Goal: Information Seeking & Learning: Find specific fact

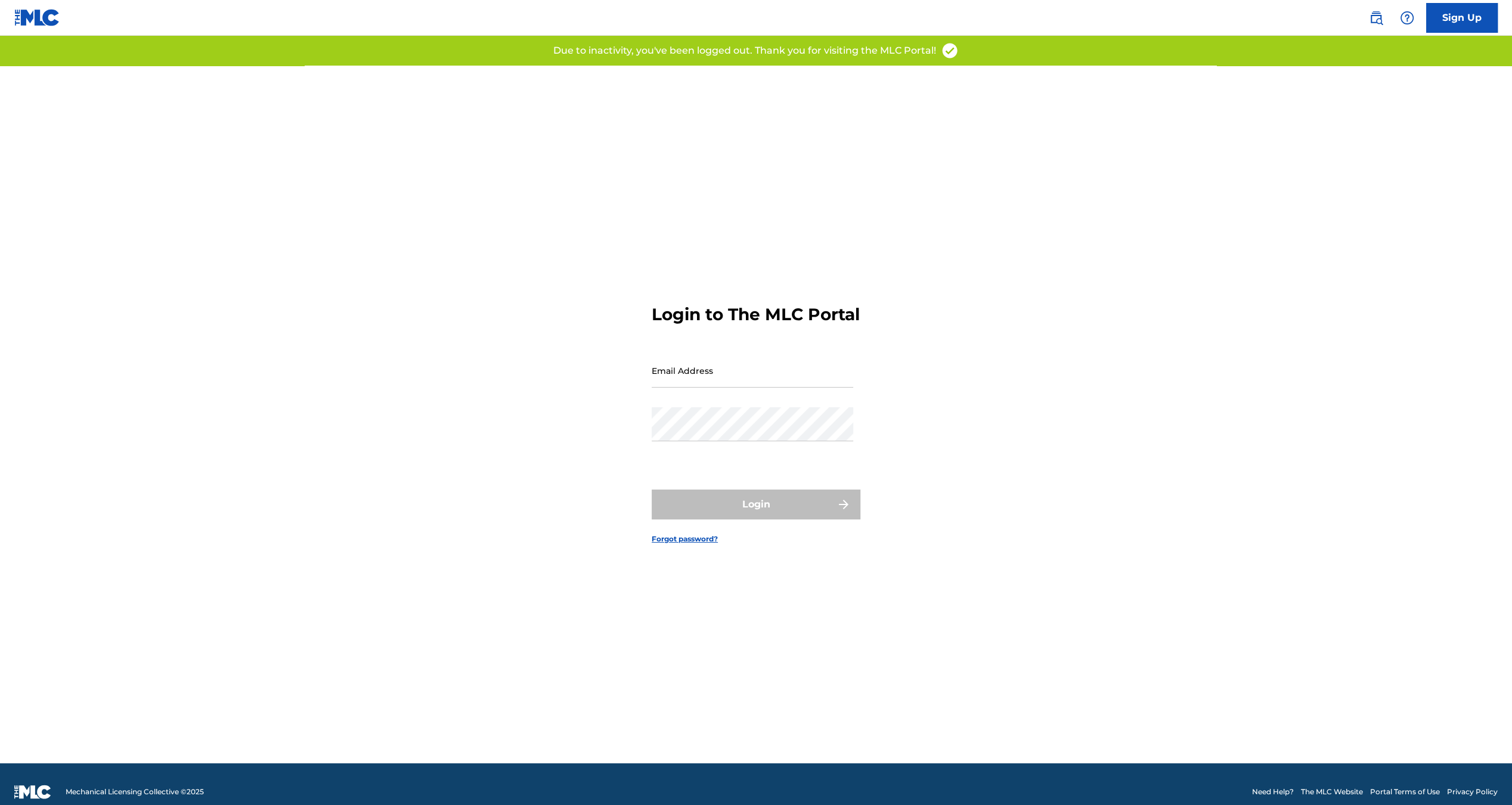
click at [709, 384] on input "Email Address" at bounding box center [753, 370] width 202 height 34
type input "[EMAIL_ADDRESS][DOMAIN_NAME]"
click at [733, 504] on button "Login" at bounding box center [756, 504] width 209 height 30
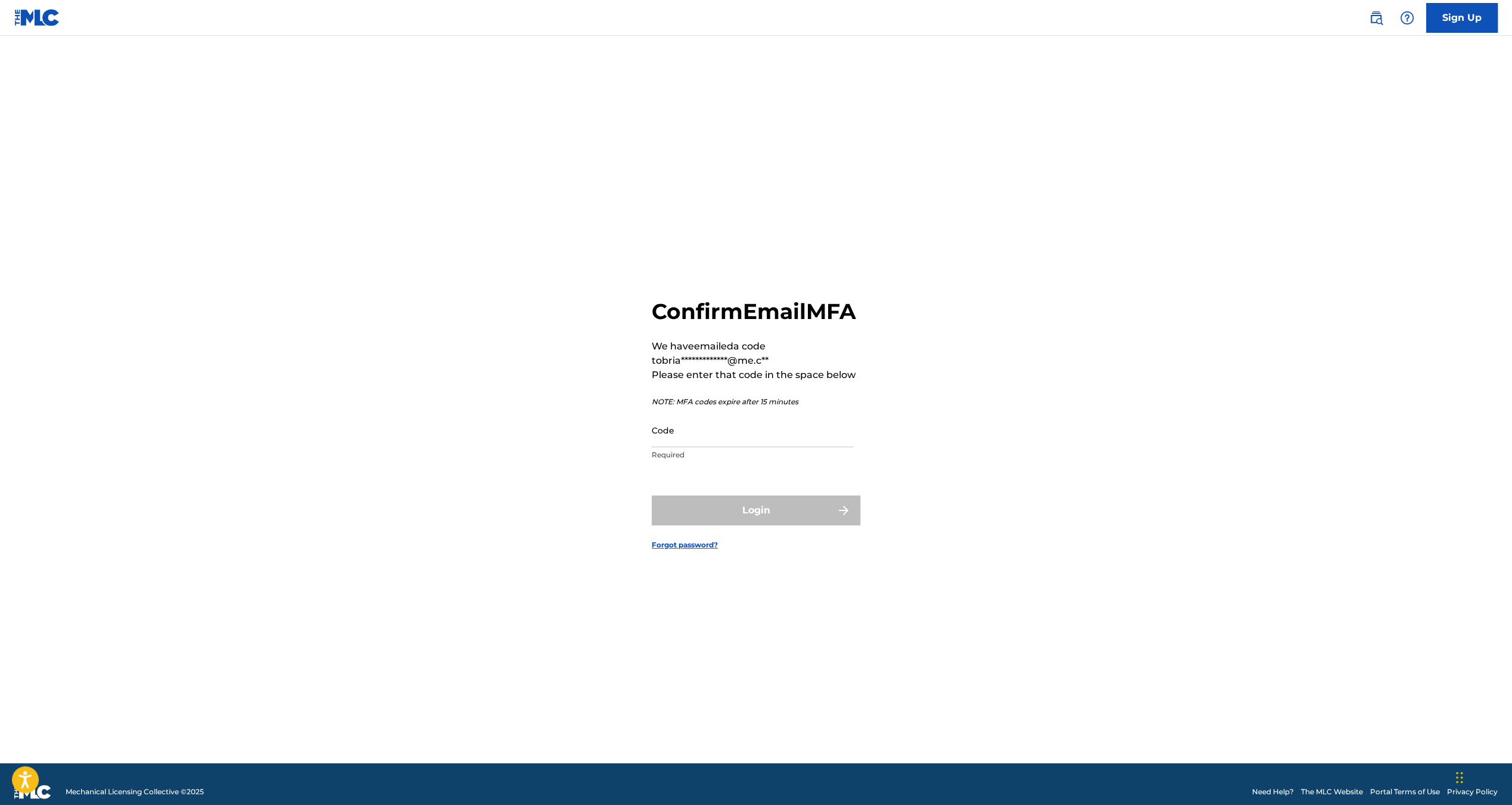
click at [736, 442] on input "Code" at bounding box center [753, 430] width 202 height 34
paste input "925409"
type input "925409"
click at [729, 539] on form "**********" at bounding box center [756, 414] width 209 height 697
click at [732, 525] on button "Login" at bounding box center [756, 510] width 209 height 30
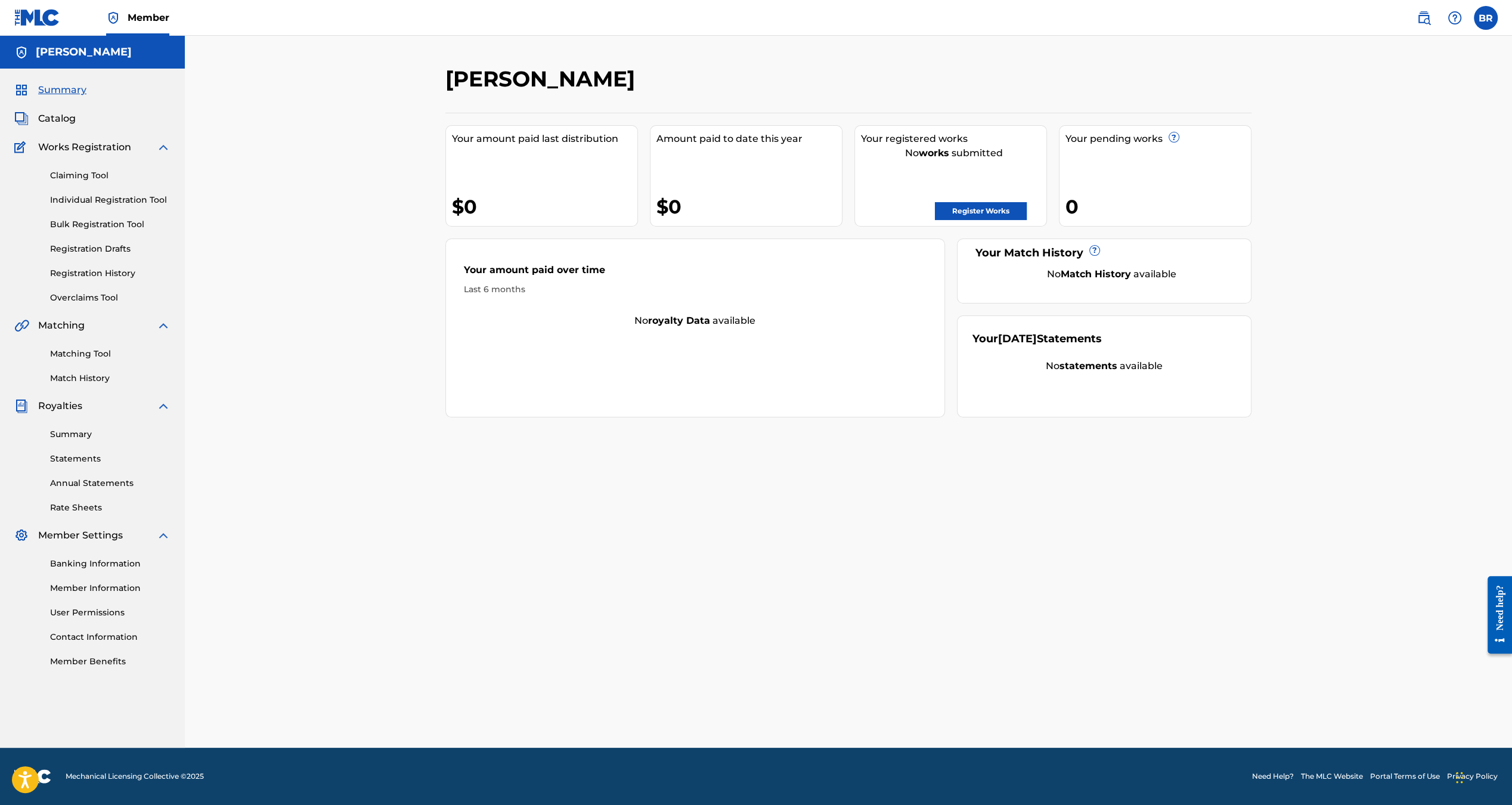
click at [90, 351] on link "Matching Tool" at bounding box center [110, 354] width 120 height 13
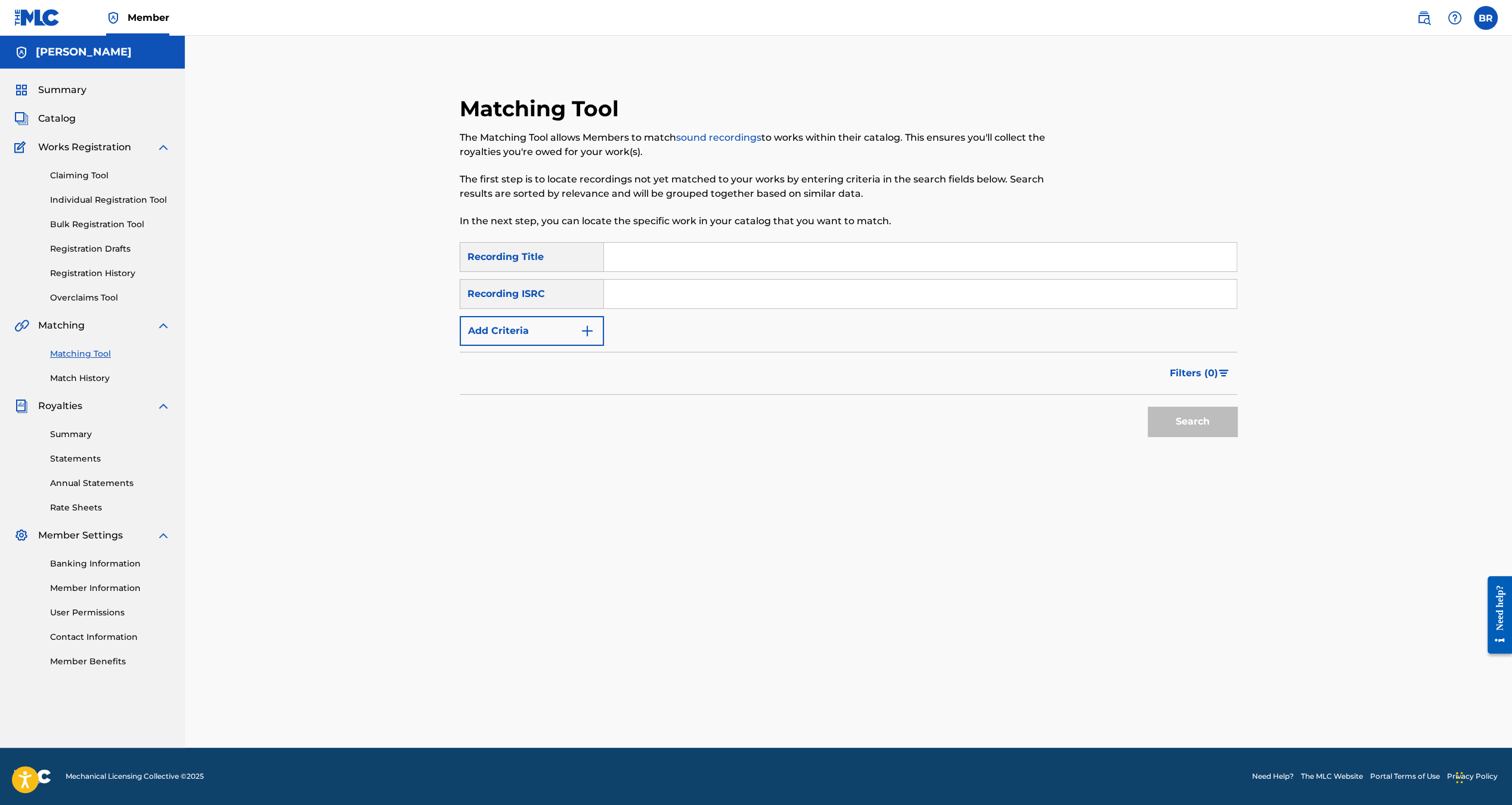
click at [600, 335] on button "Add Criteria" at bounding box center [531, 330] width 144 height 30
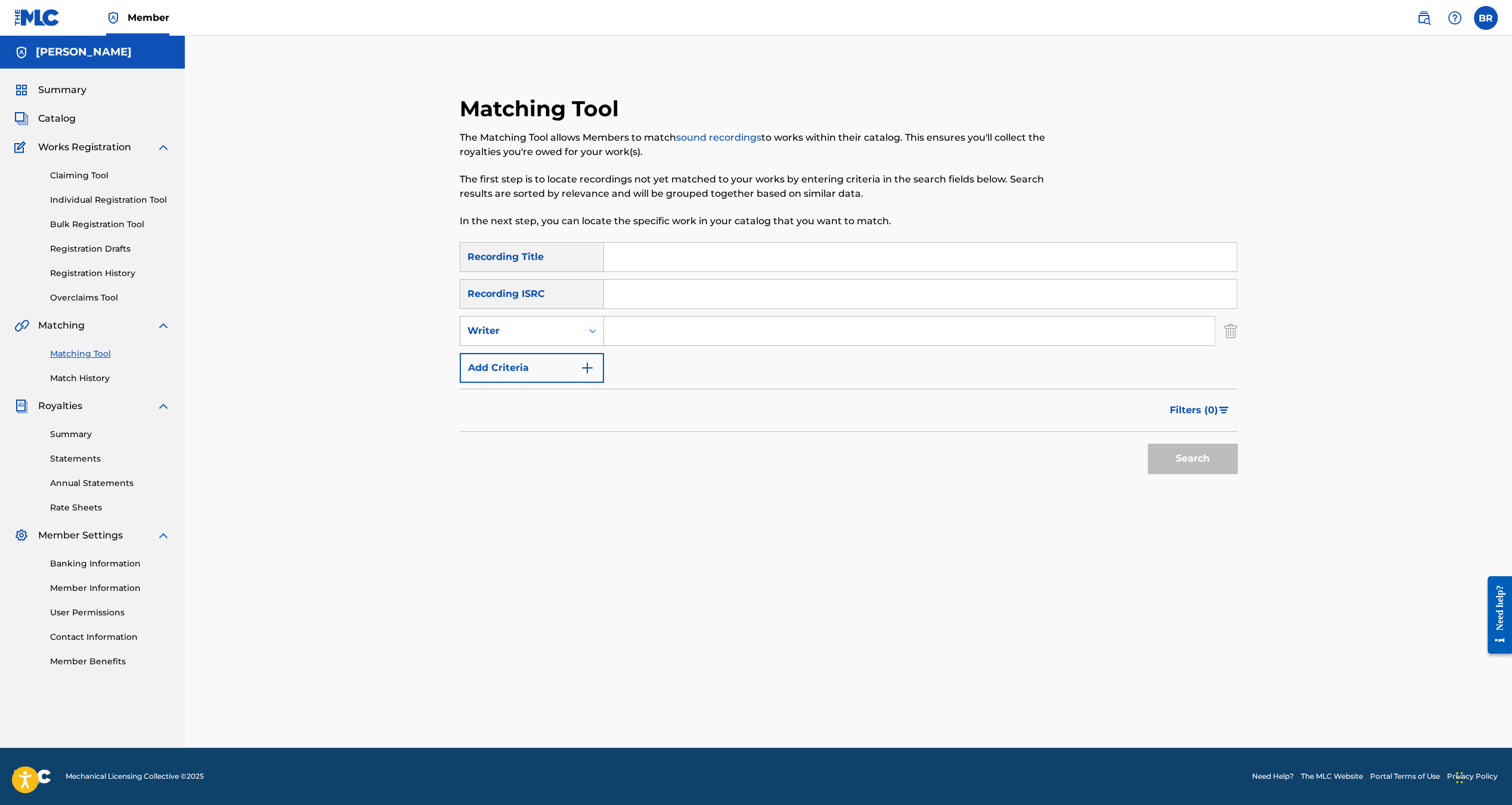
click at [575, 338] on div "Writer" at bounding box center [521, 331] width 122 height 23
click at [579, 366] on div "Recording Artist" at bounding box center [532, 360] width 143 height 30
click at [646, 330] on input "Search Form" at bounding box center [910, 330] width 611 height 29
type input "[PERSON_NAME]"
click at [1148, 444] on button "Search" at bounding box center [1193, 458] width 90 height 30
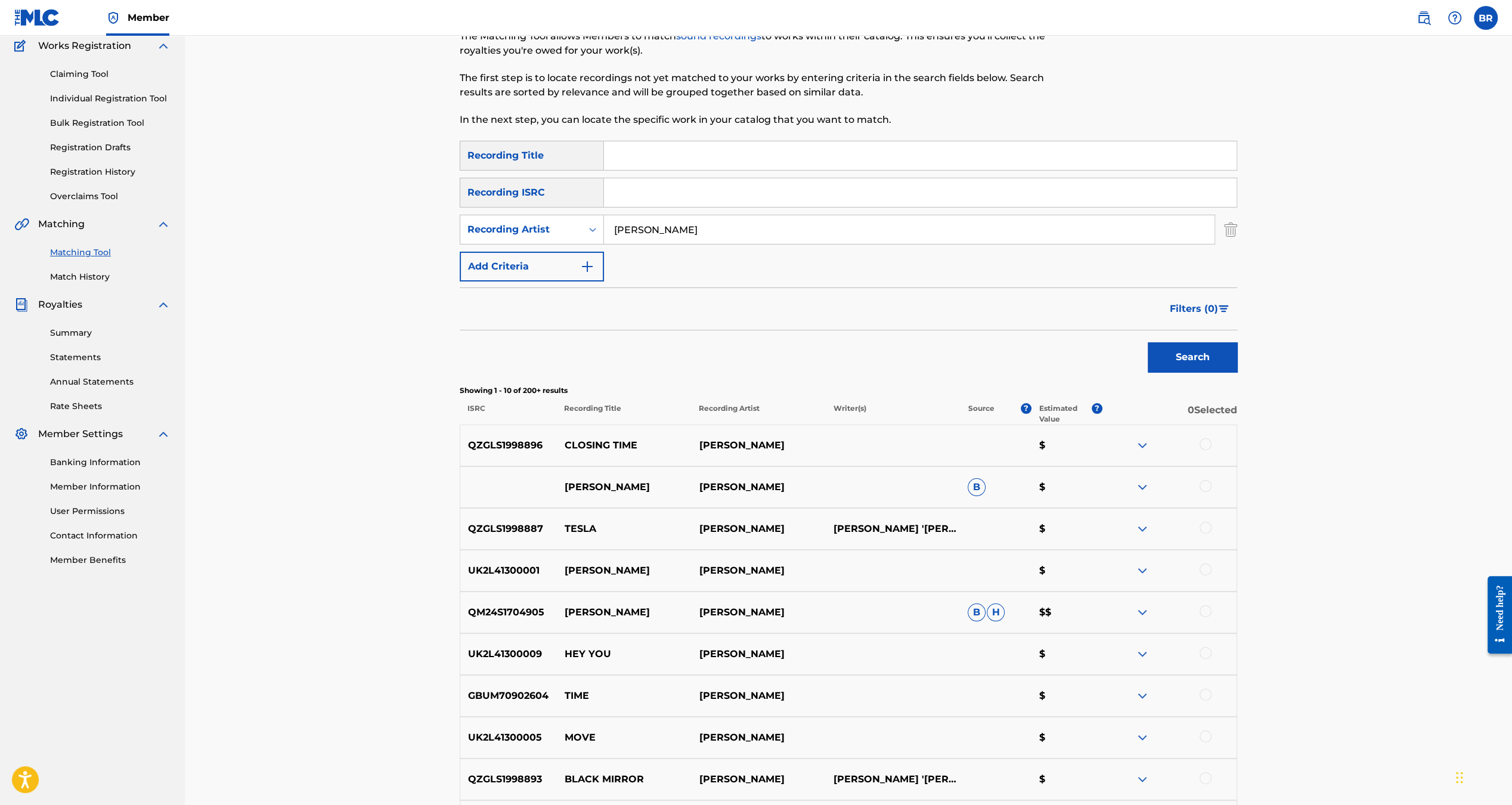
scroll to position [62, 0]
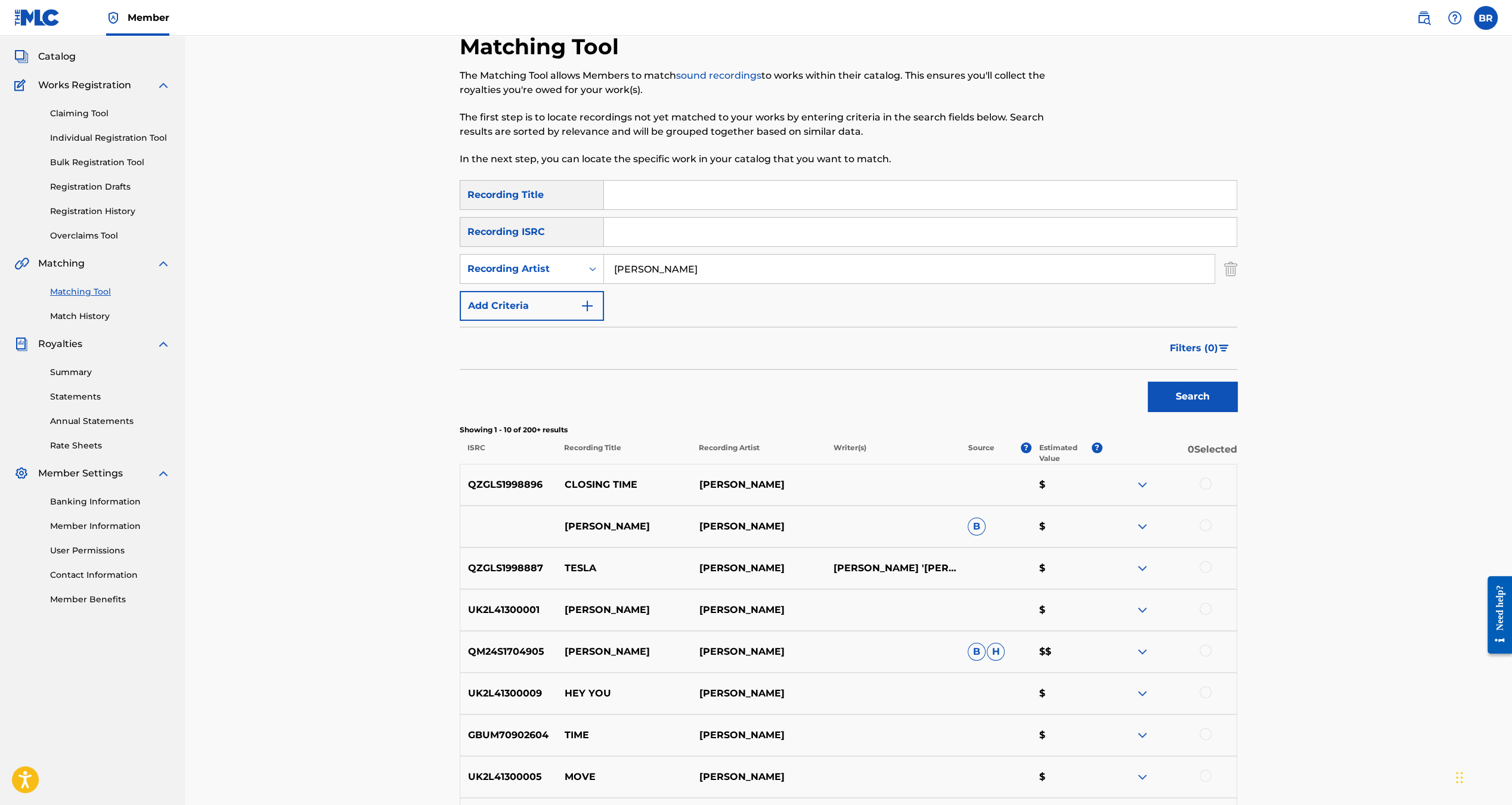
click at [1197, 357] on button "Filters ( 0 )" at bounding box center [1200, 348] width 74 height 30
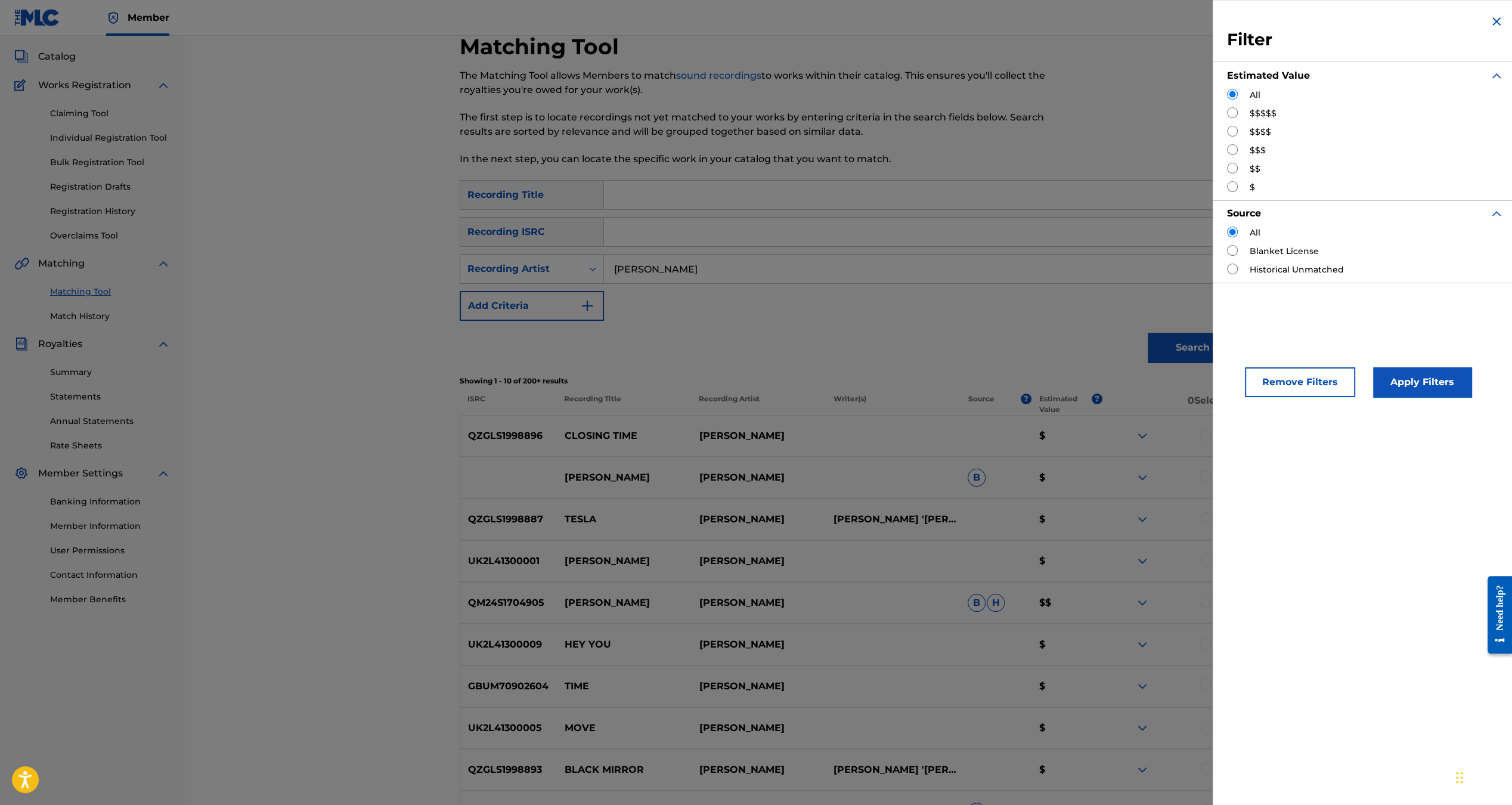
click at [1236, 112] on input "Search Form" at bounding box center [1232, 112] width 10 height 10
radio input "true"
click at [1436, 384] on button "Apply Filters" at bounding box center [1422, 382] width 98 height 30
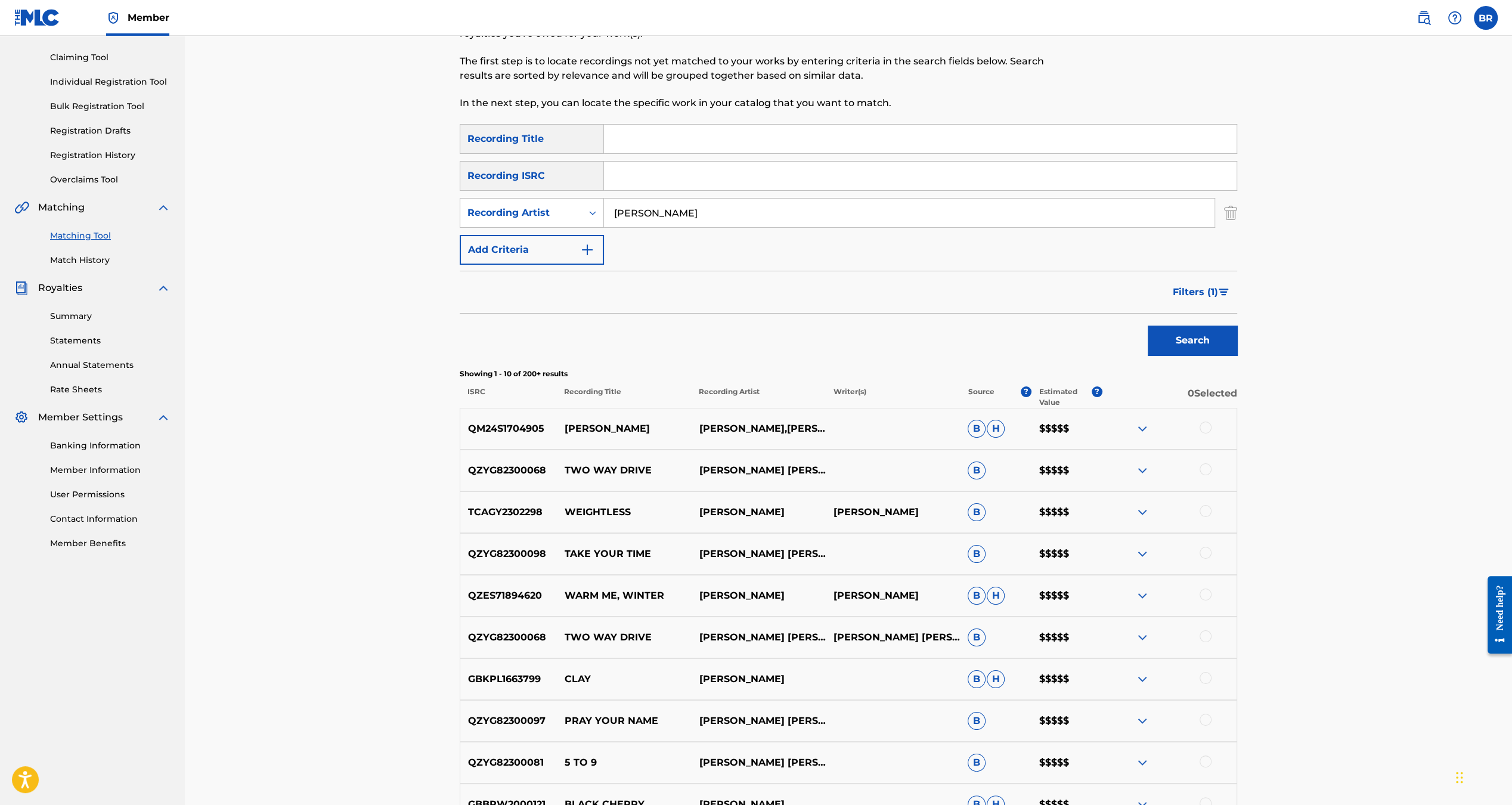
scroll to position [0, 0]
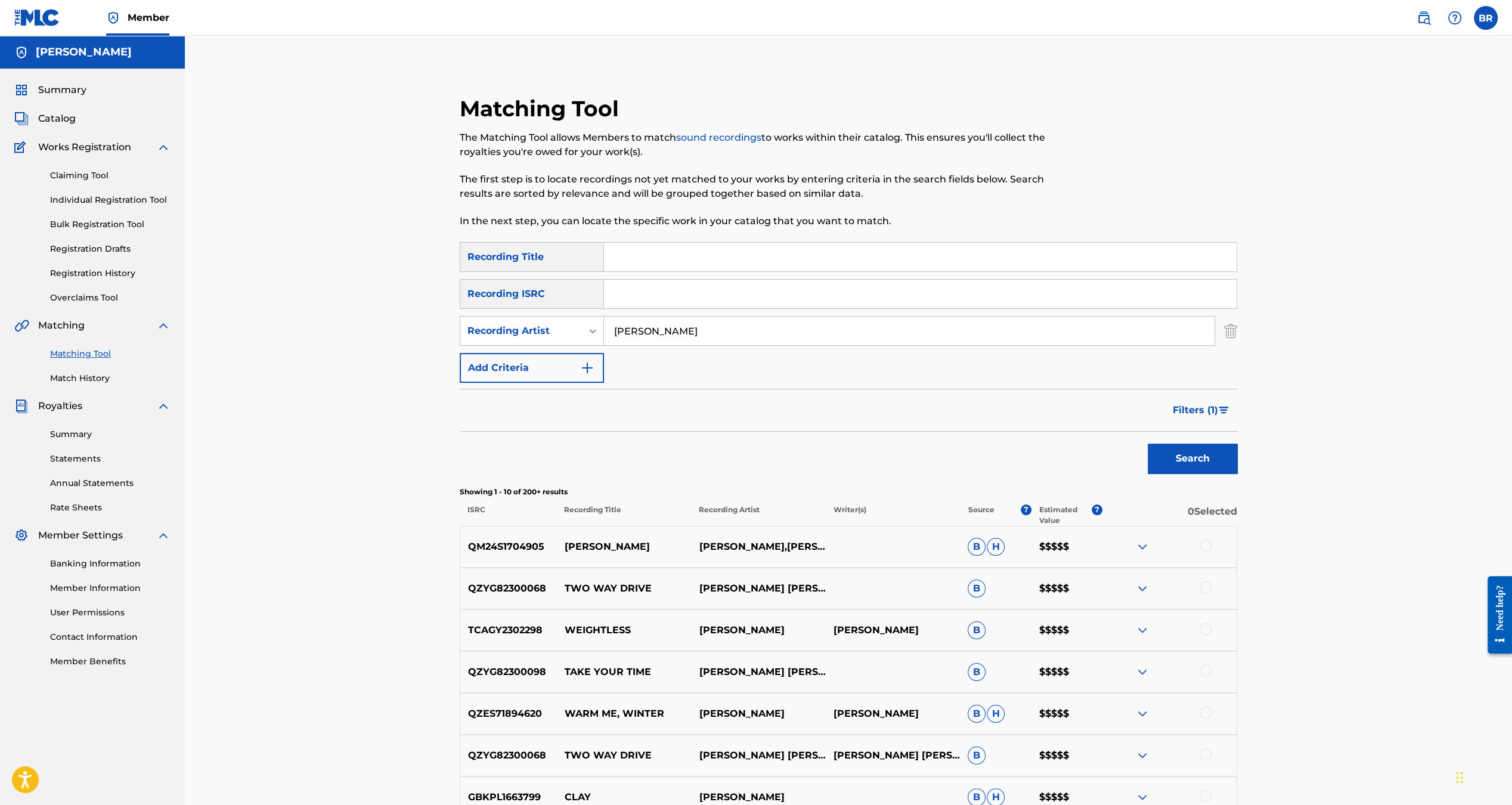
click at [1429, 19] on img at bounding box center [1424, 17] width 15 height 15
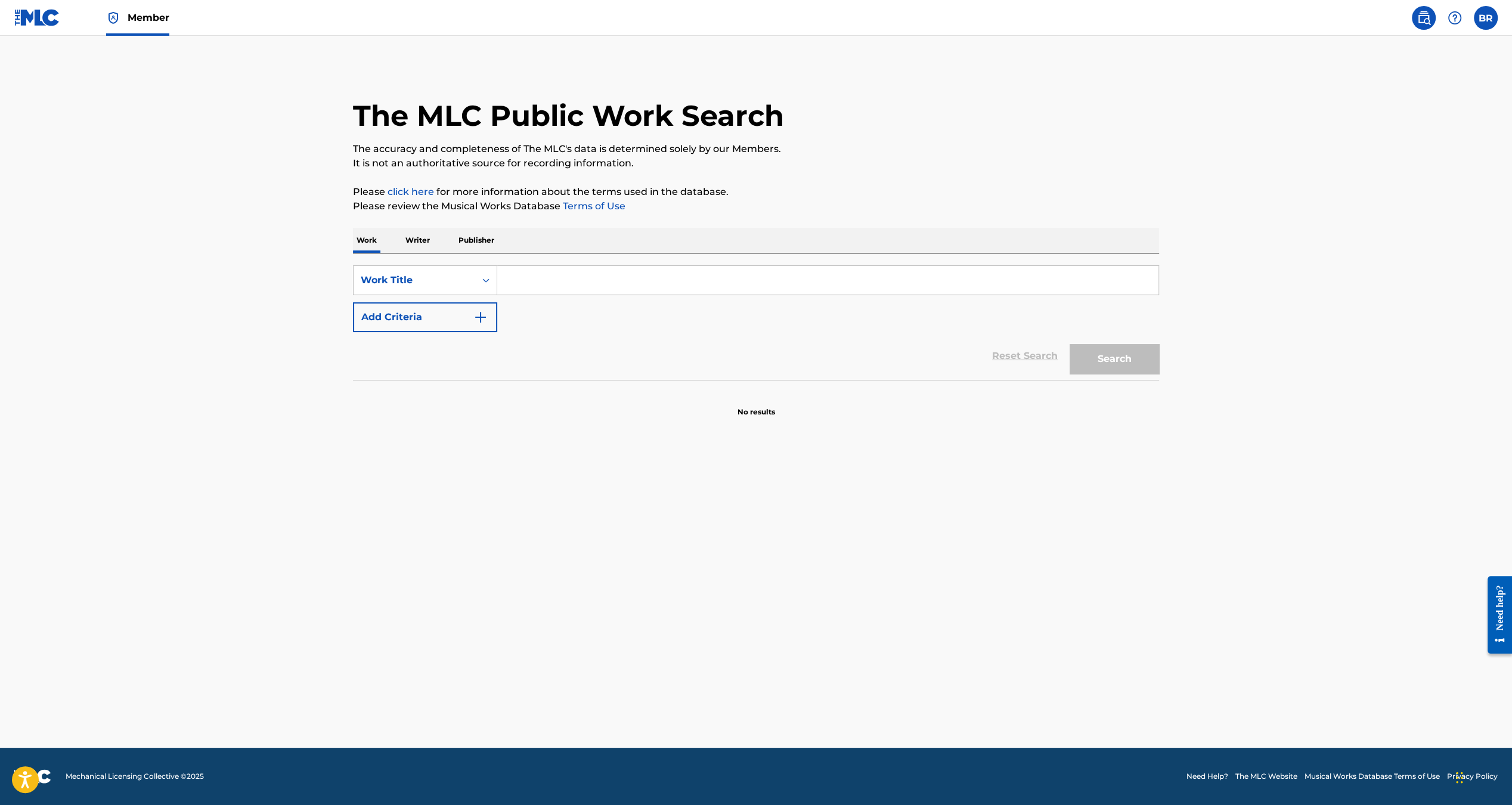
click at [421, 241] on p "Writer" at bounding box center [417, 241] width 31 height 25
click at [532, 278] on input "Search Form" at bounding box center [828, 279] width 661 height 29
paste input "MCILDOWIE [PERSON_NAME]"
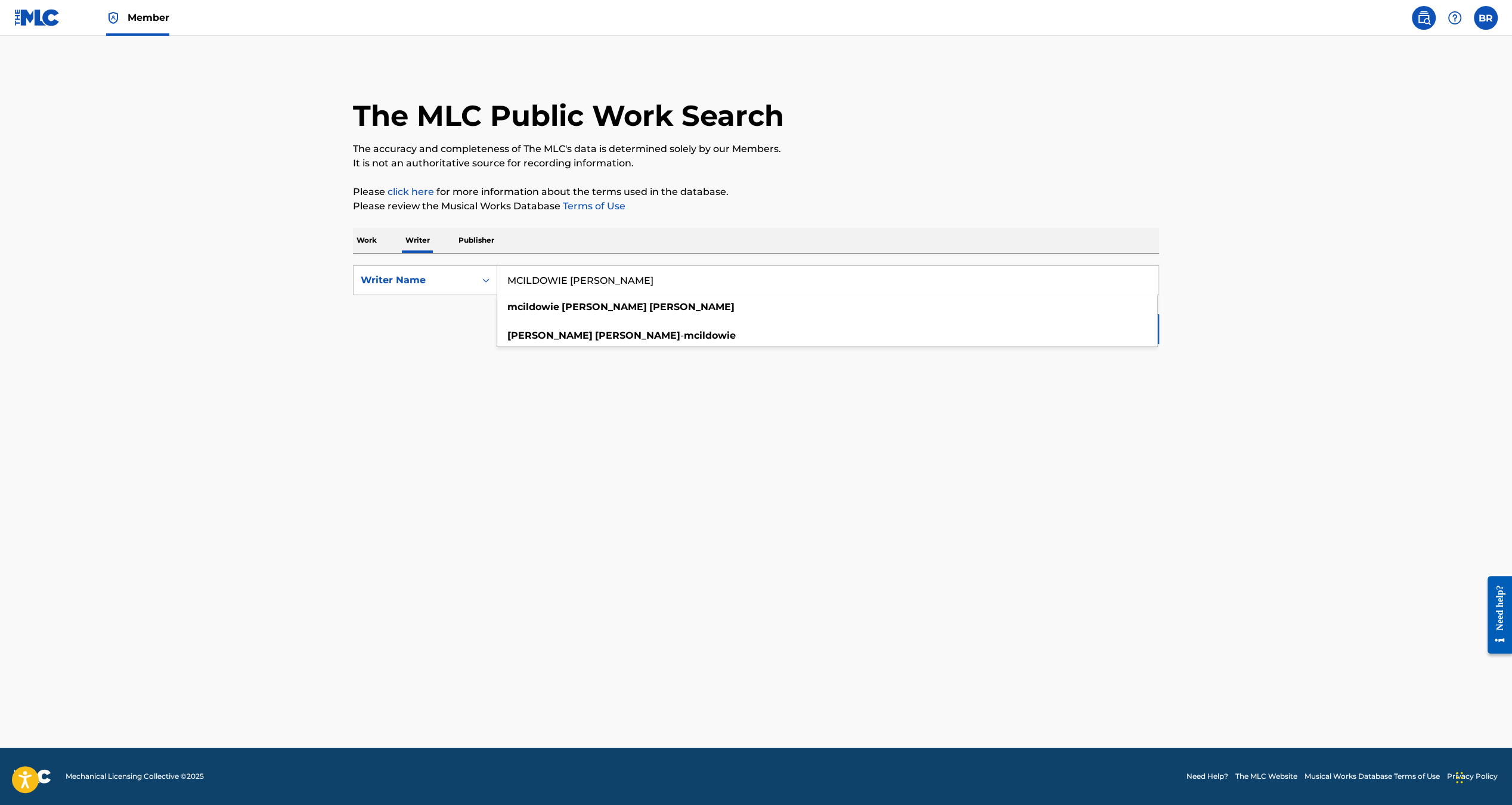
type input "MCILDOWIE [PERSON_NAME]"
click at [1216, 525] on main "The MLC Public Work Search The accuracy and completeness of The MLC's data is d…" at bounding box center [756, 391] width 1512 height 712
click at [1108, 332] on button "Search" at bounding box center [1114, 329] width 90 height 30
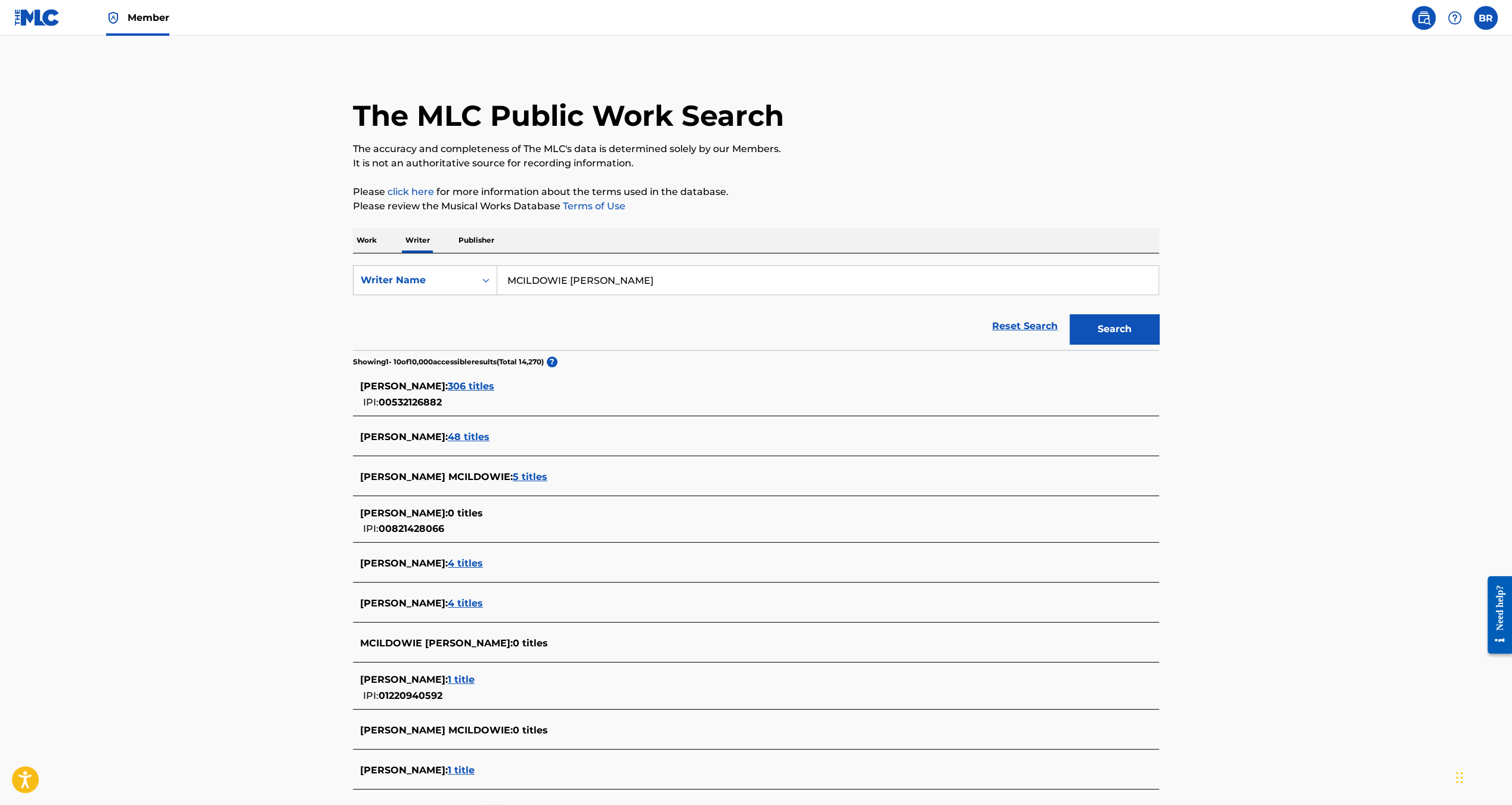
click at [494, 381] on span "306 titles" at bounding box center [471, 386] width 47 height 11
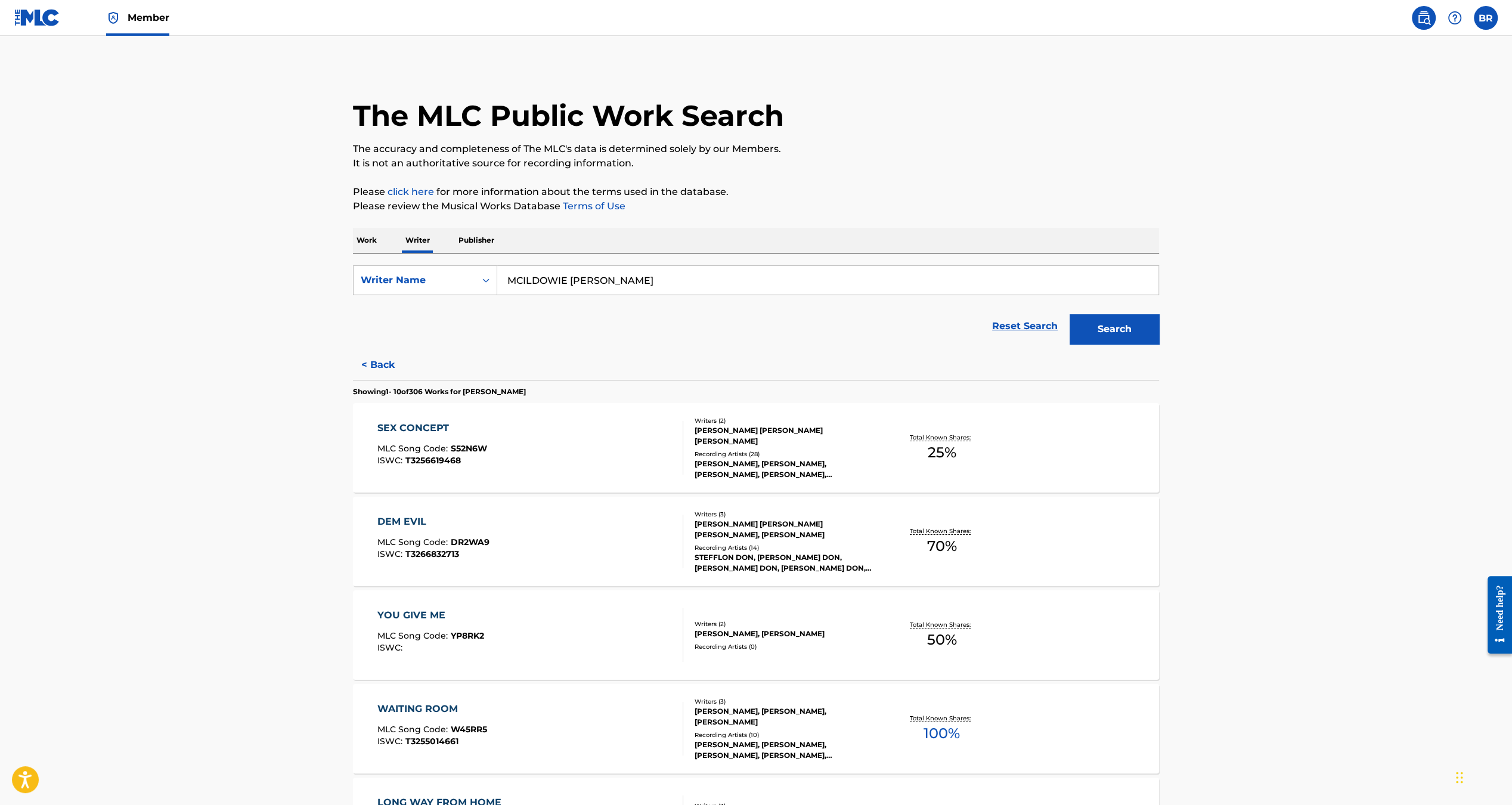
click at [440, 434] on div "SEX CONCEPT" at bounding box center [433, 428] width 110 height 15
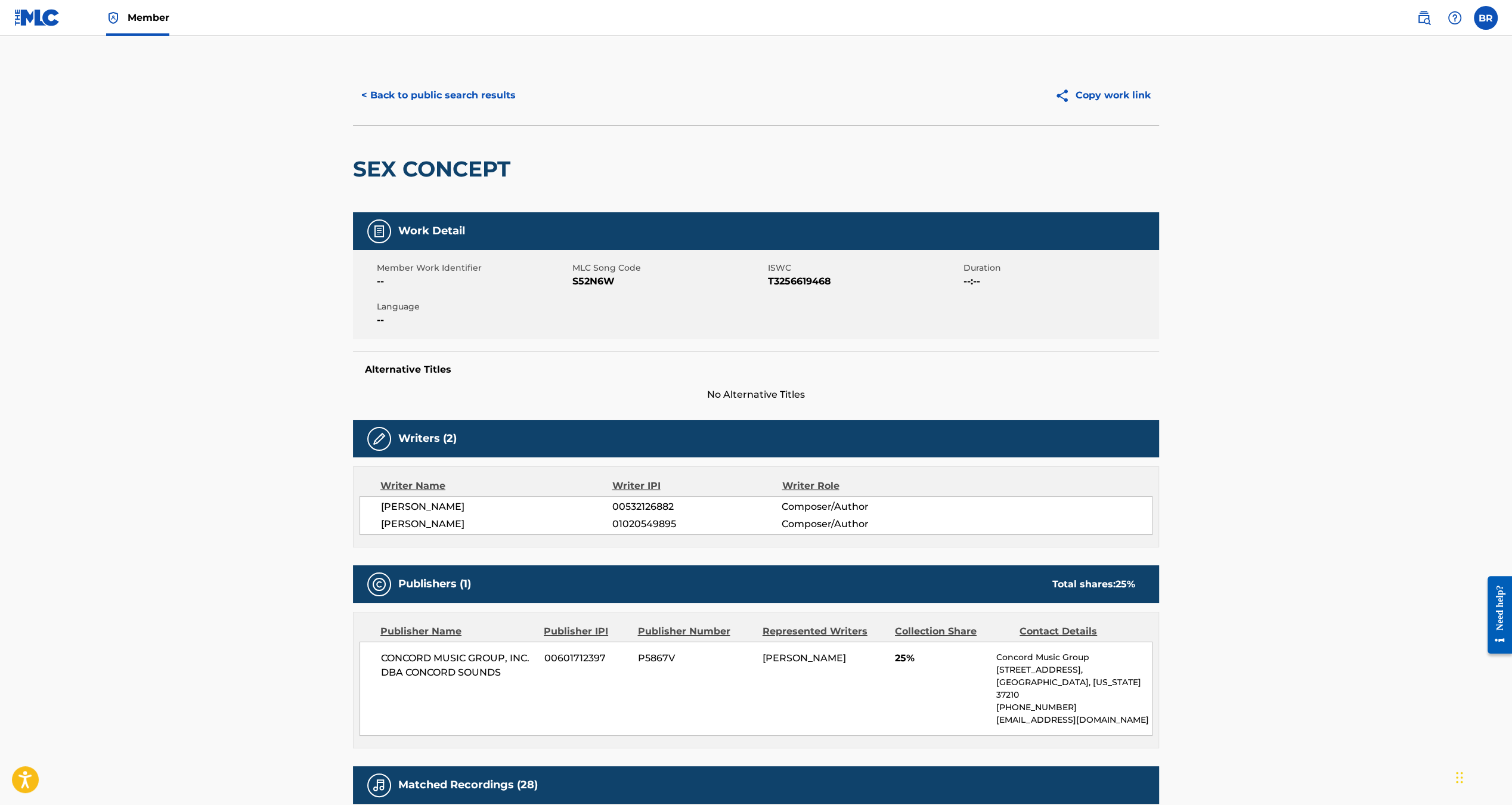
click at [439, 79] on div "< Back to public search results Copy work link" at bounding box center [756, 95] width 806 height 60
click at [439, 92] on button "< Back to public search results" at bounding box center [439, 95] width 171 height 30
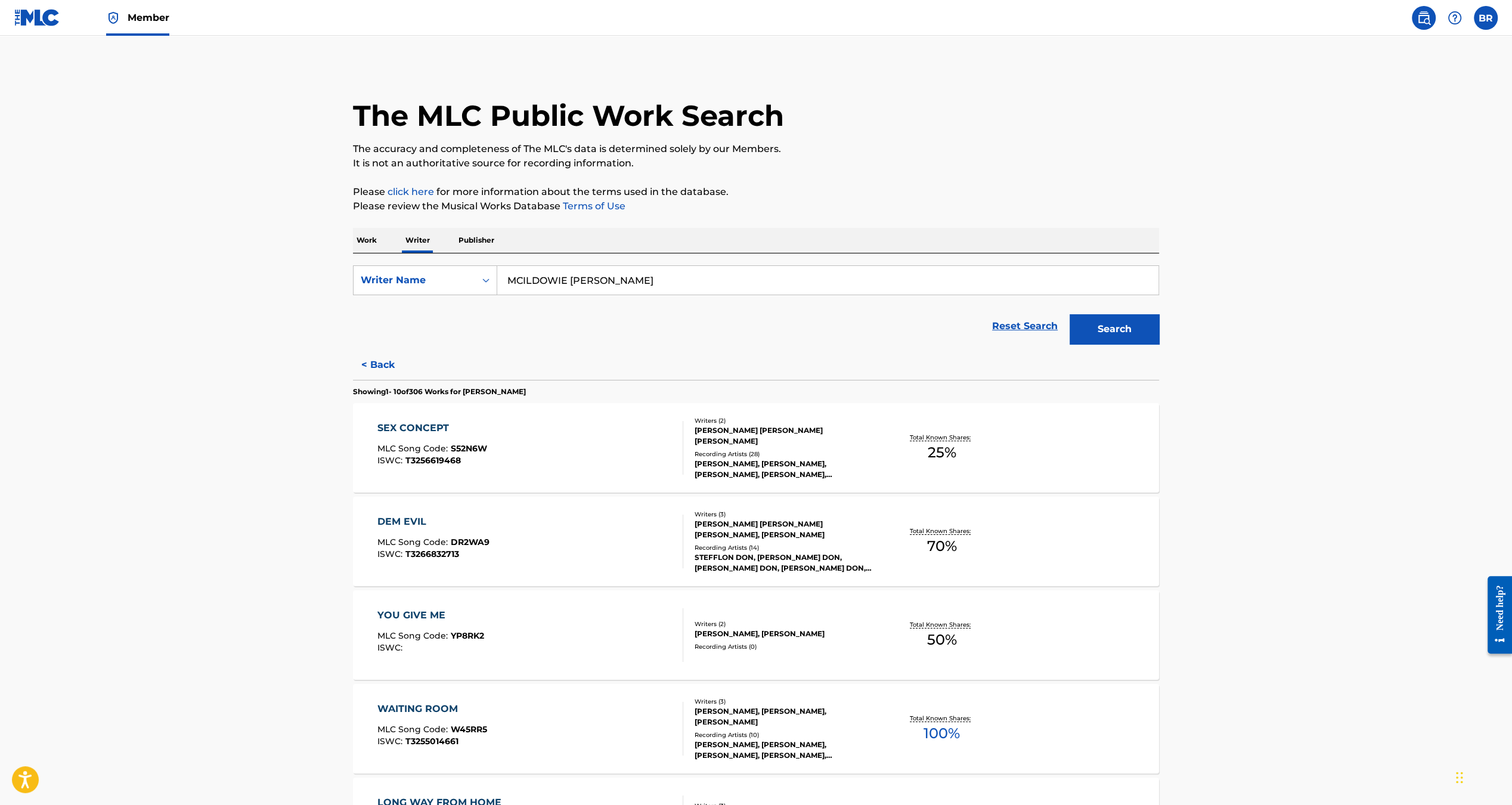
click at [150, 31] on link "Member" at bounding box center [138, 17] width 63 height 35
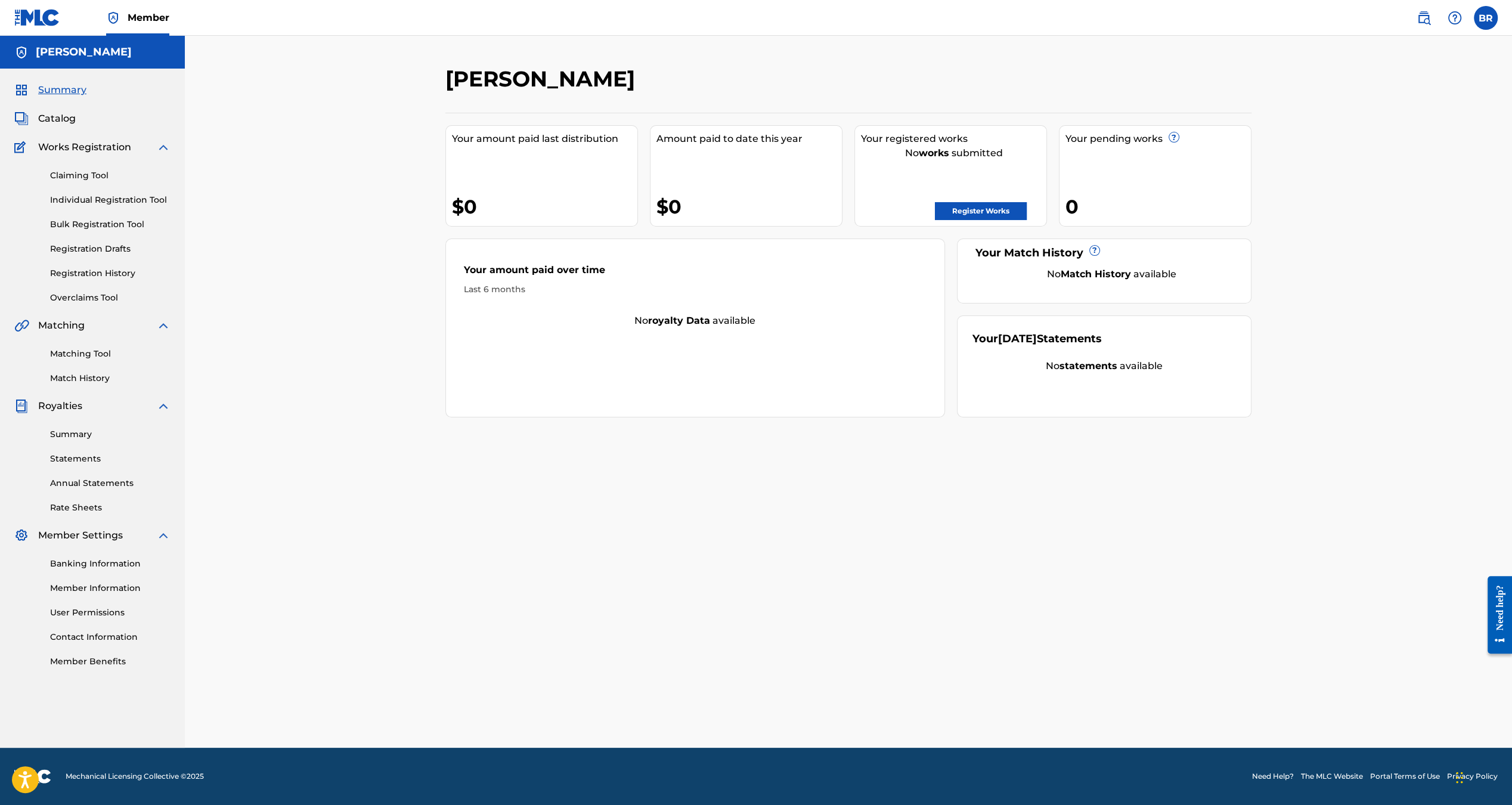
click at [83, 356] on link "Matching Tool" at bounding box center [110, 354] width 120 height 13
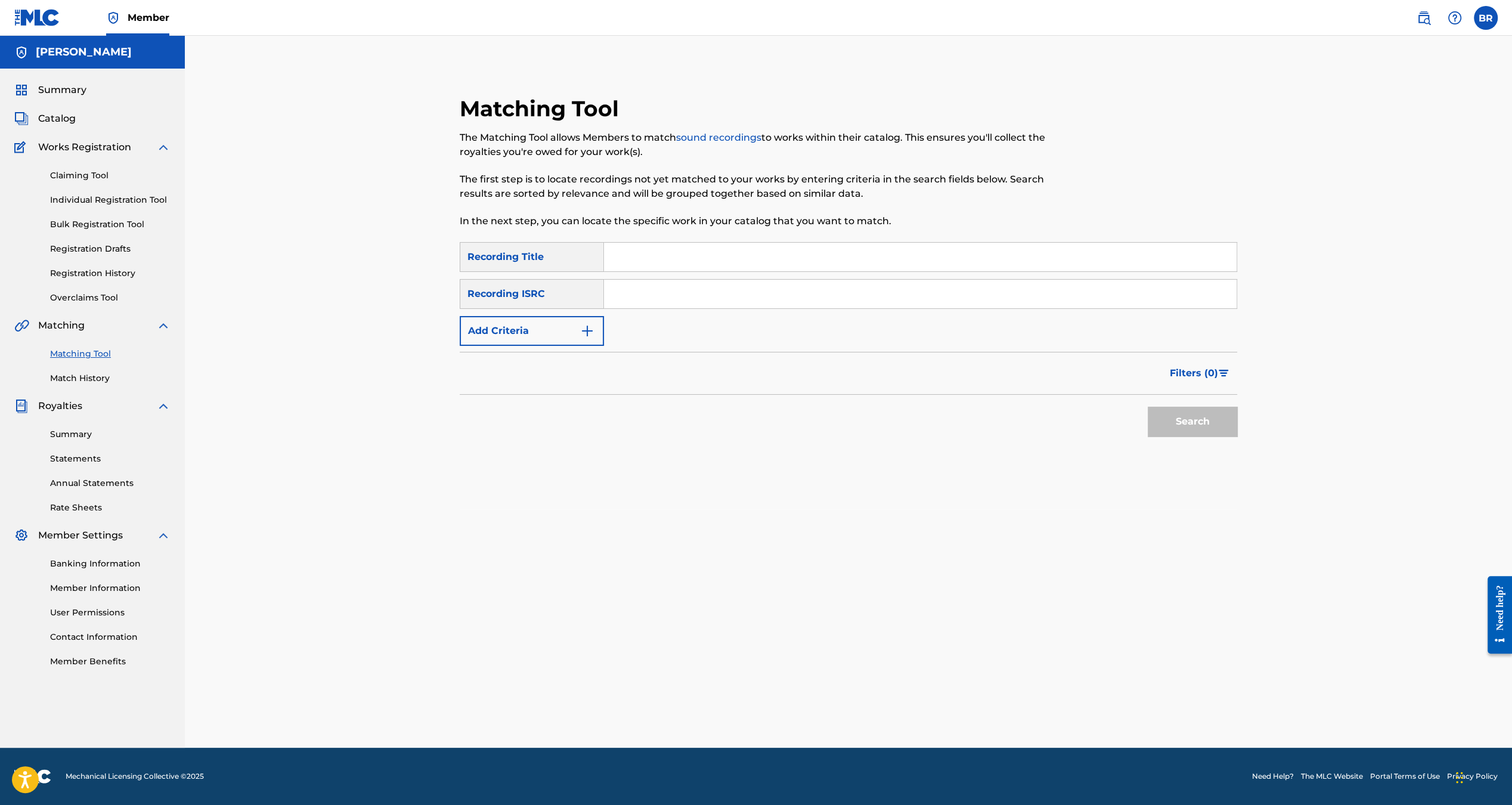
click at [583, 321] on button "Add Criteria" at bounding box center [531, 330] width 144 height 30
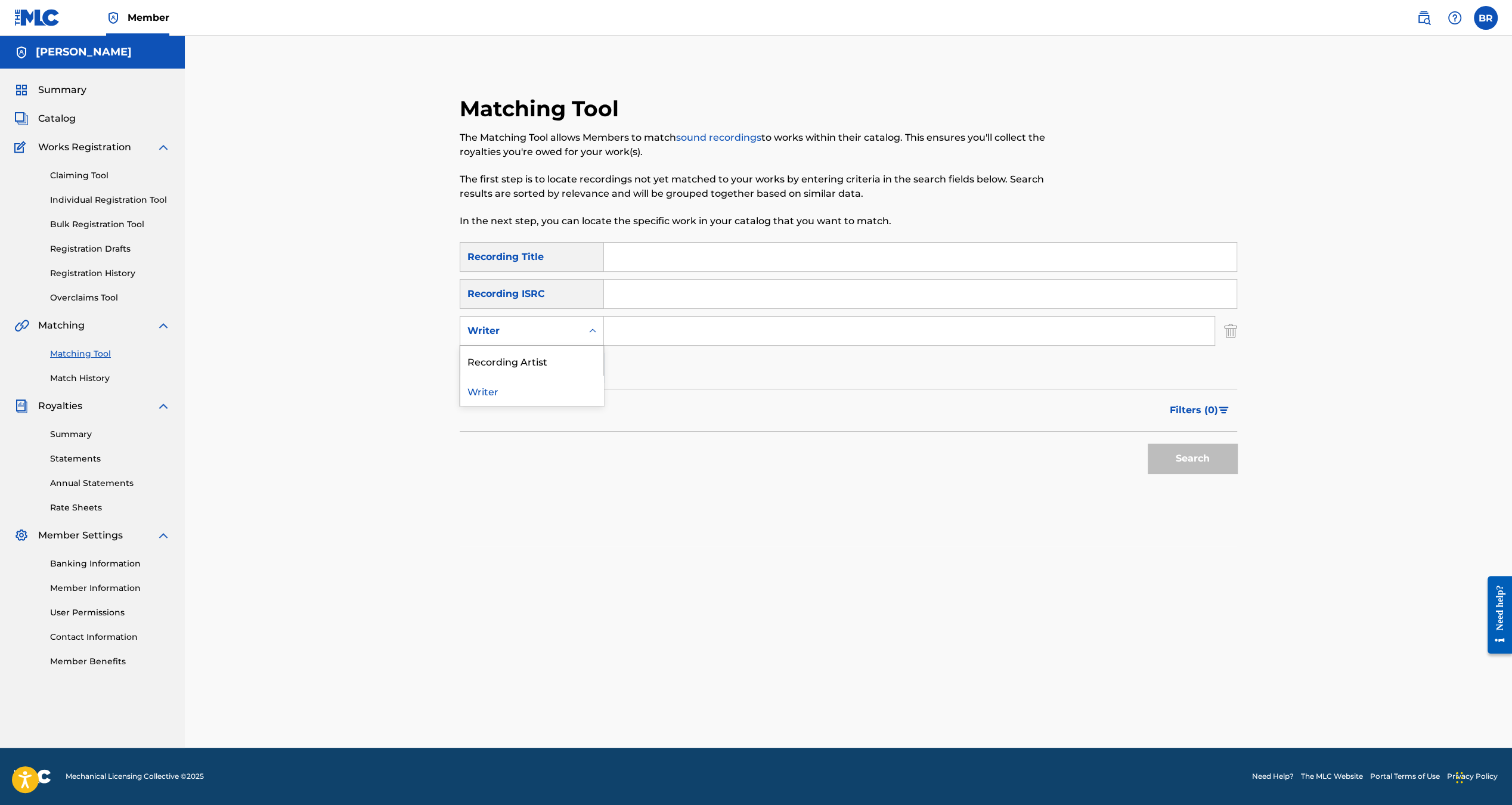
click at [560, 332] on div "Writer" at bounding box center [521, 331] width 107 height 15
click at [561, 366] on div "Recording Artist" at bounding box center [532, 360] width 143 height 30
click at [643, 330] on input "Search Form" at bounding box center [910, 330] width 611 height 29
type input "Post Sex nachos"
click at [1148, 444] on button "Search" at bounding box center [1193, 458] width 90 height 30
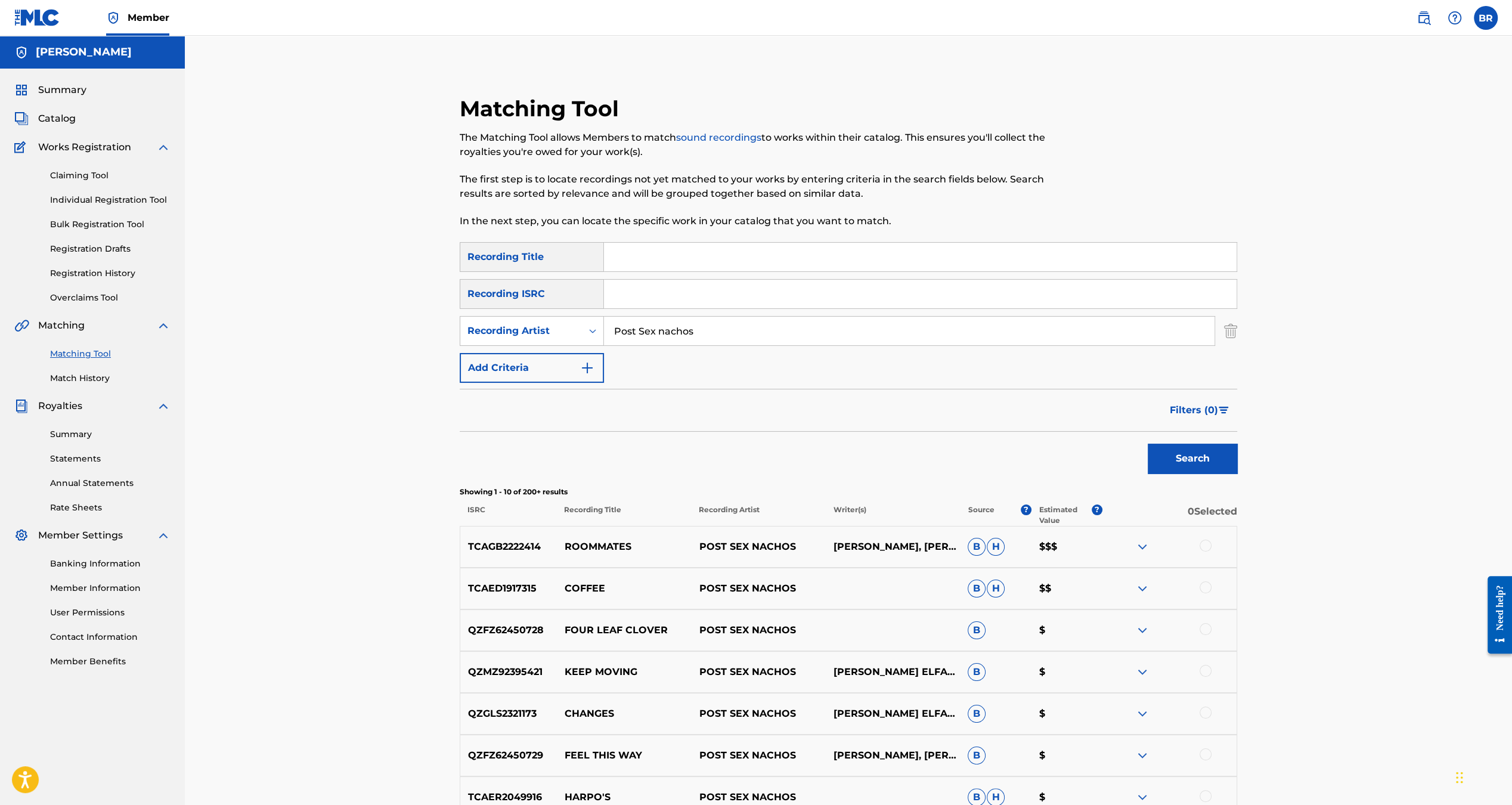
scroll to position [284, 0]
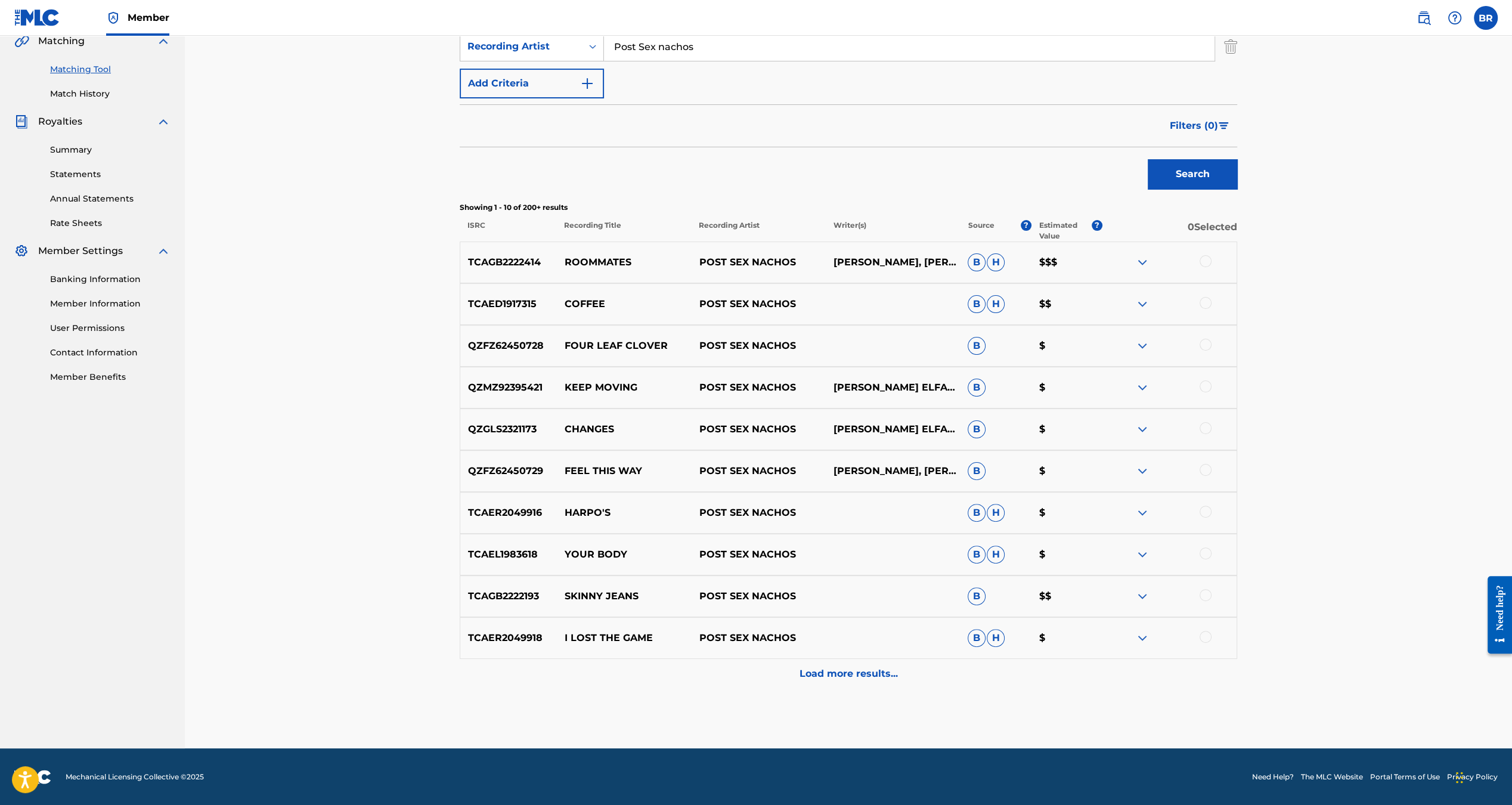
click at [1177, 127] on span "Filters ( 0 )" at bounding box center [1193, 126] width 48 height 15
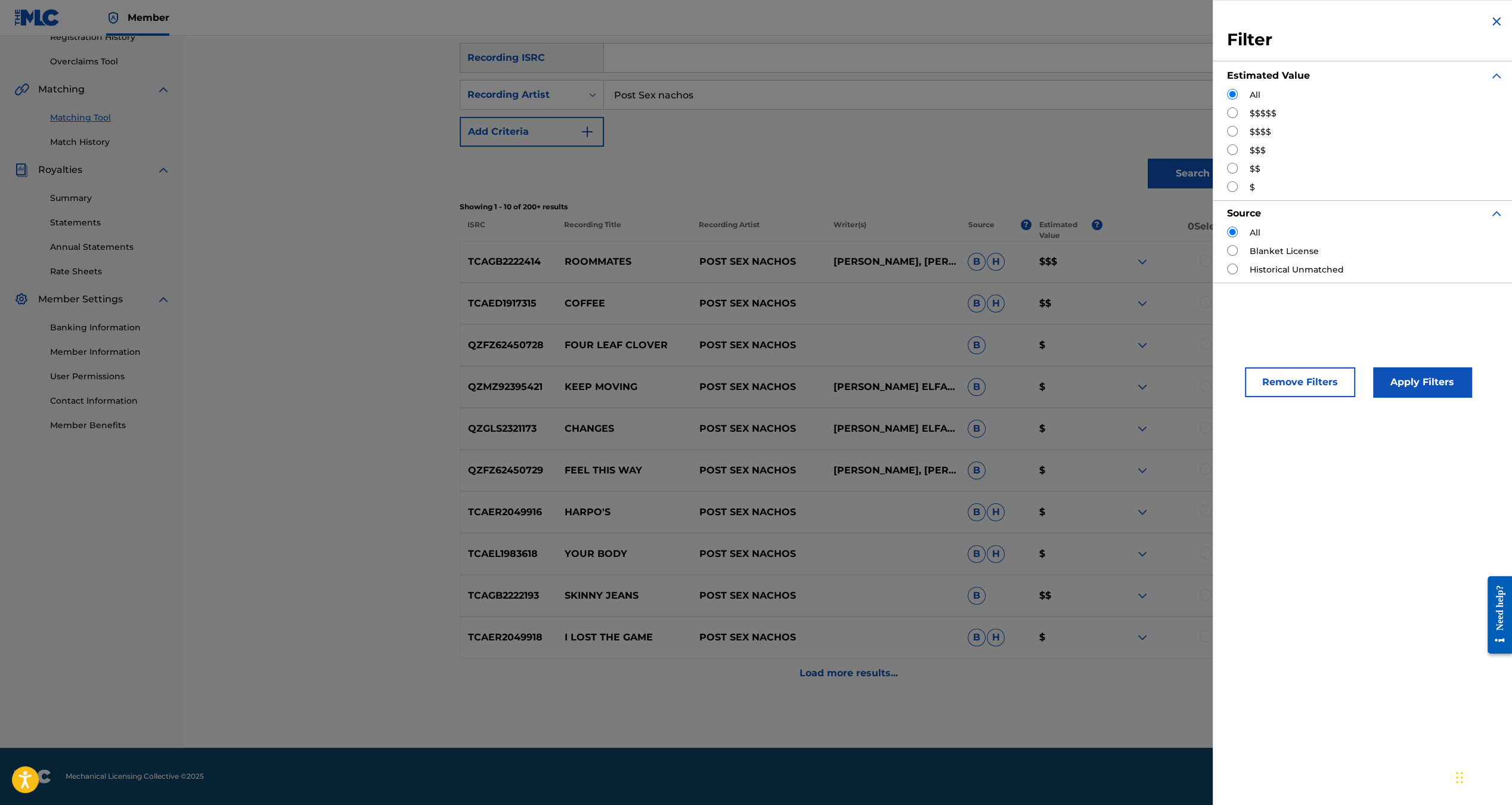
scroll to position [236, 0]
click at [1253, 114] on label "$$$$$" at bounding box center [1263, 113] width 27 height 13
click at [1232, 112] on input "Search Form" at bounding box center [1232, 112] width 10 height 10
radio input "true"
click at [1393, 376] on button "Apply Filters" at bounding box center [1422, 382] width 98 height 30
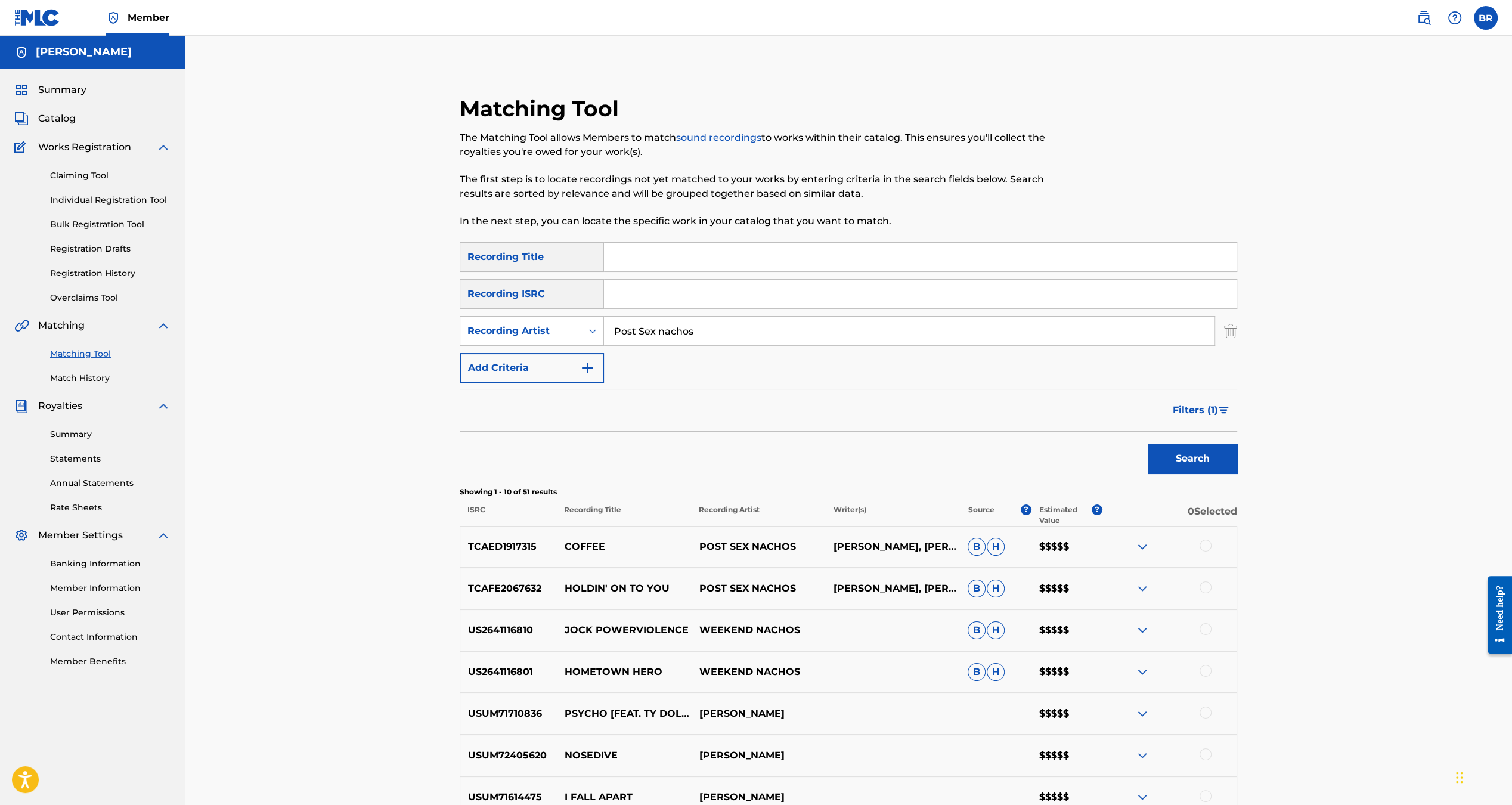
scroll to position [1, 0]
click at [1413, 15] on link at bounding box center [1424, 18] width 24 height 24
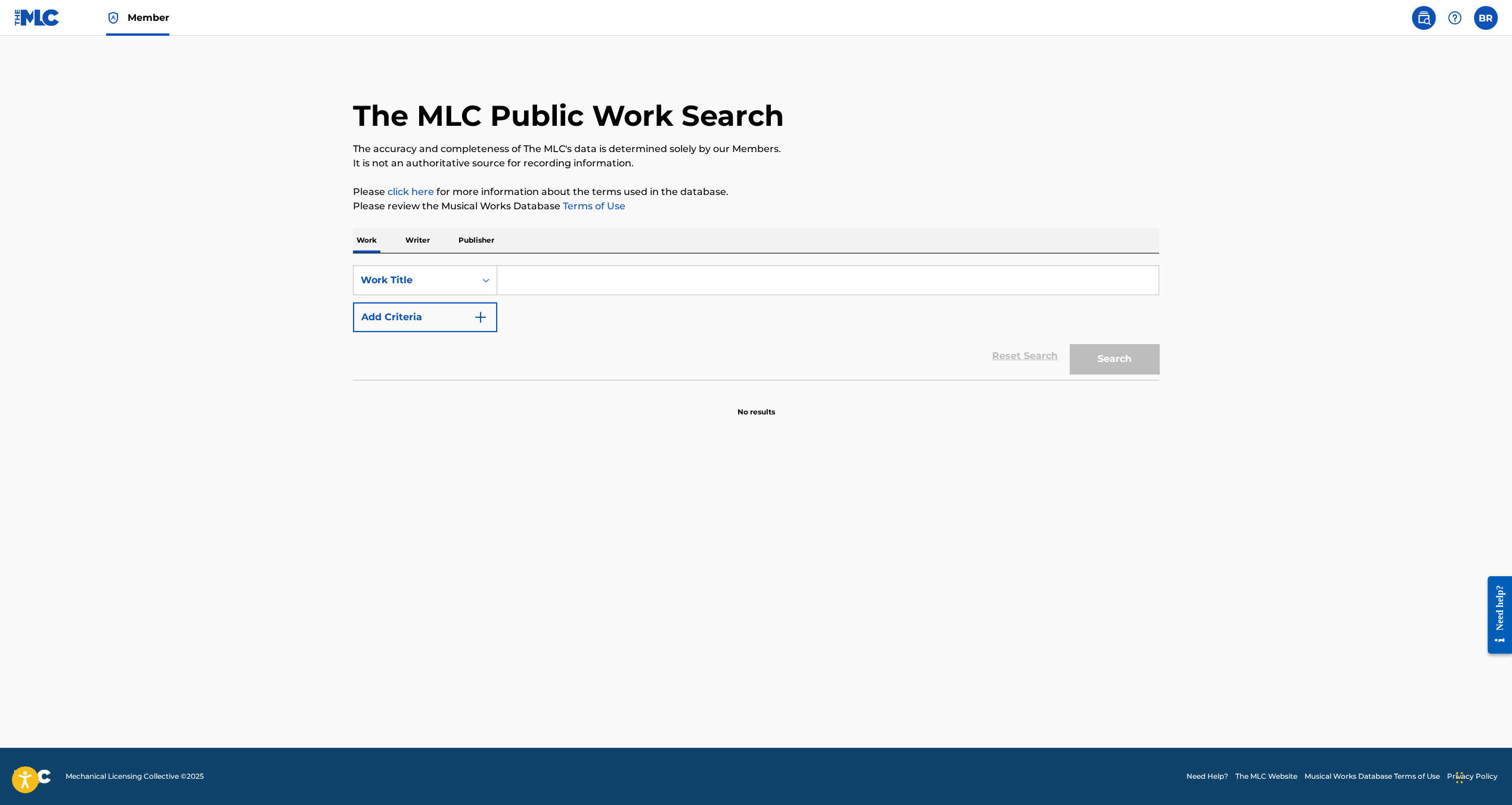
click at [413, 249] on p "Writer" at bounding box center [417, 241] width 31 height 25
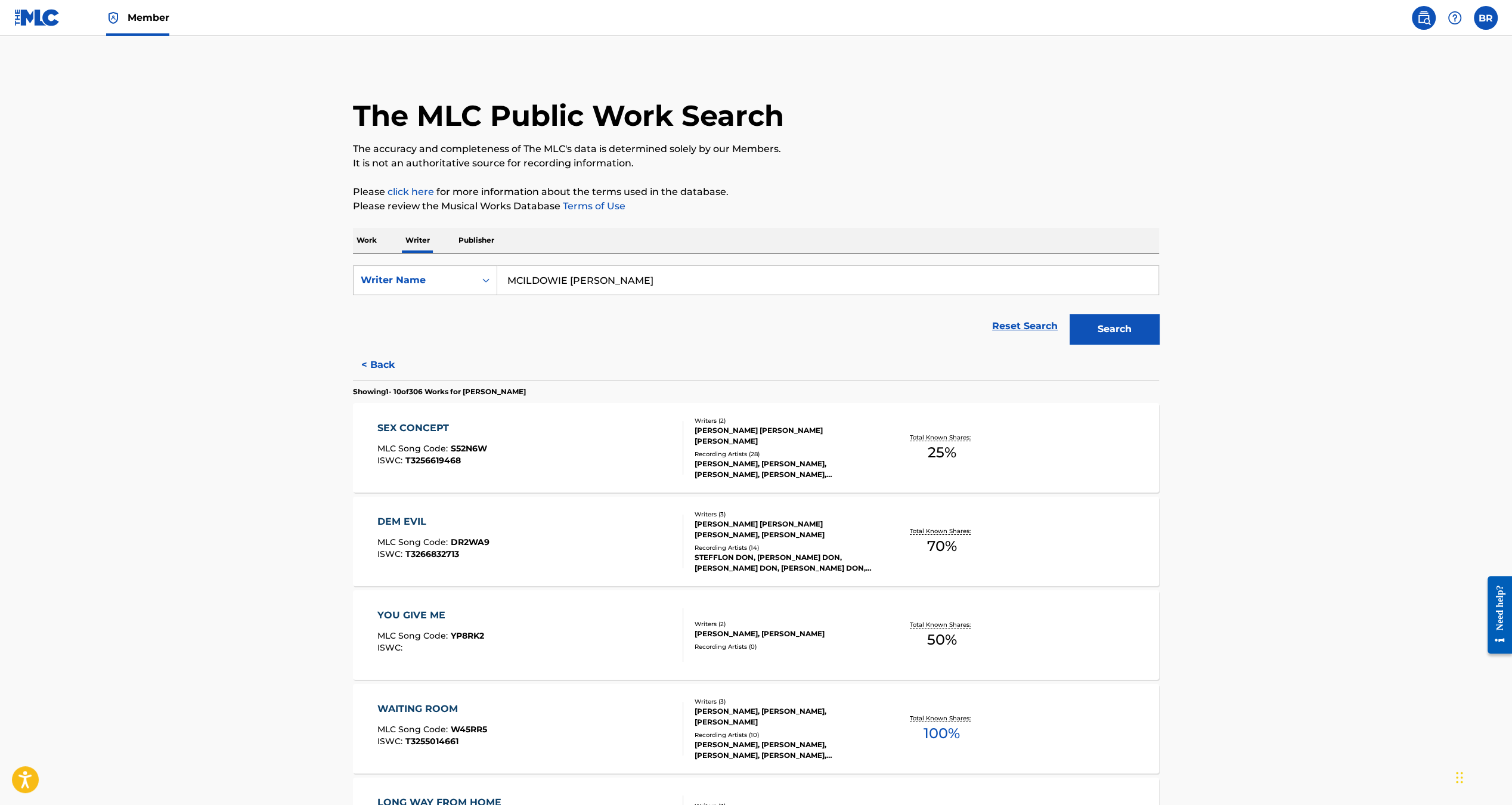
click at [555, 288] on input "MCILDOWIE [PERSON_NAME]" at bounding box center [828, 279] width 661 height 29
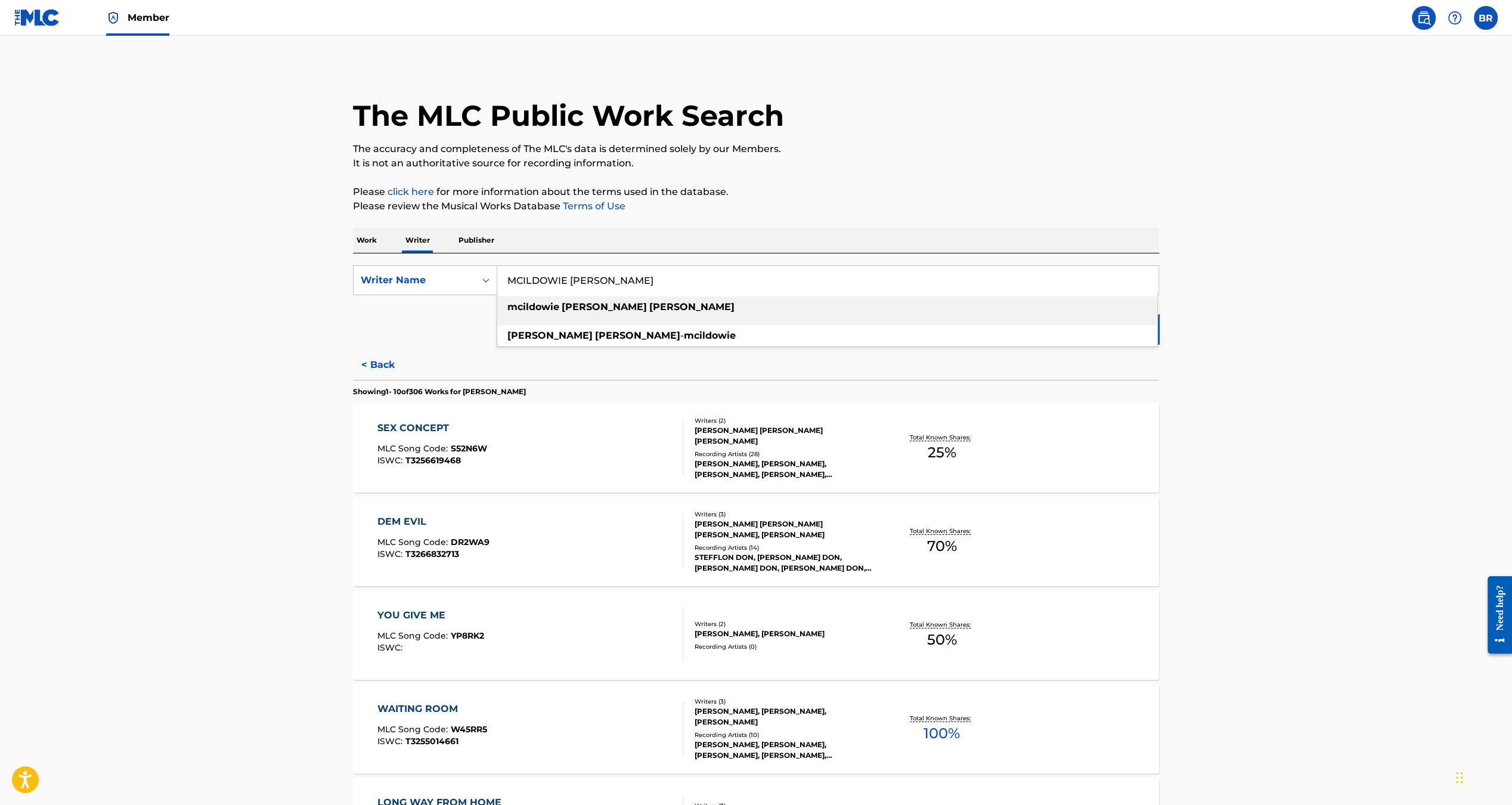
click at [555, 288] on input "MCILDOWIE [PERSON_NAME]" at bounding box center [828, 279] width 661 height 29
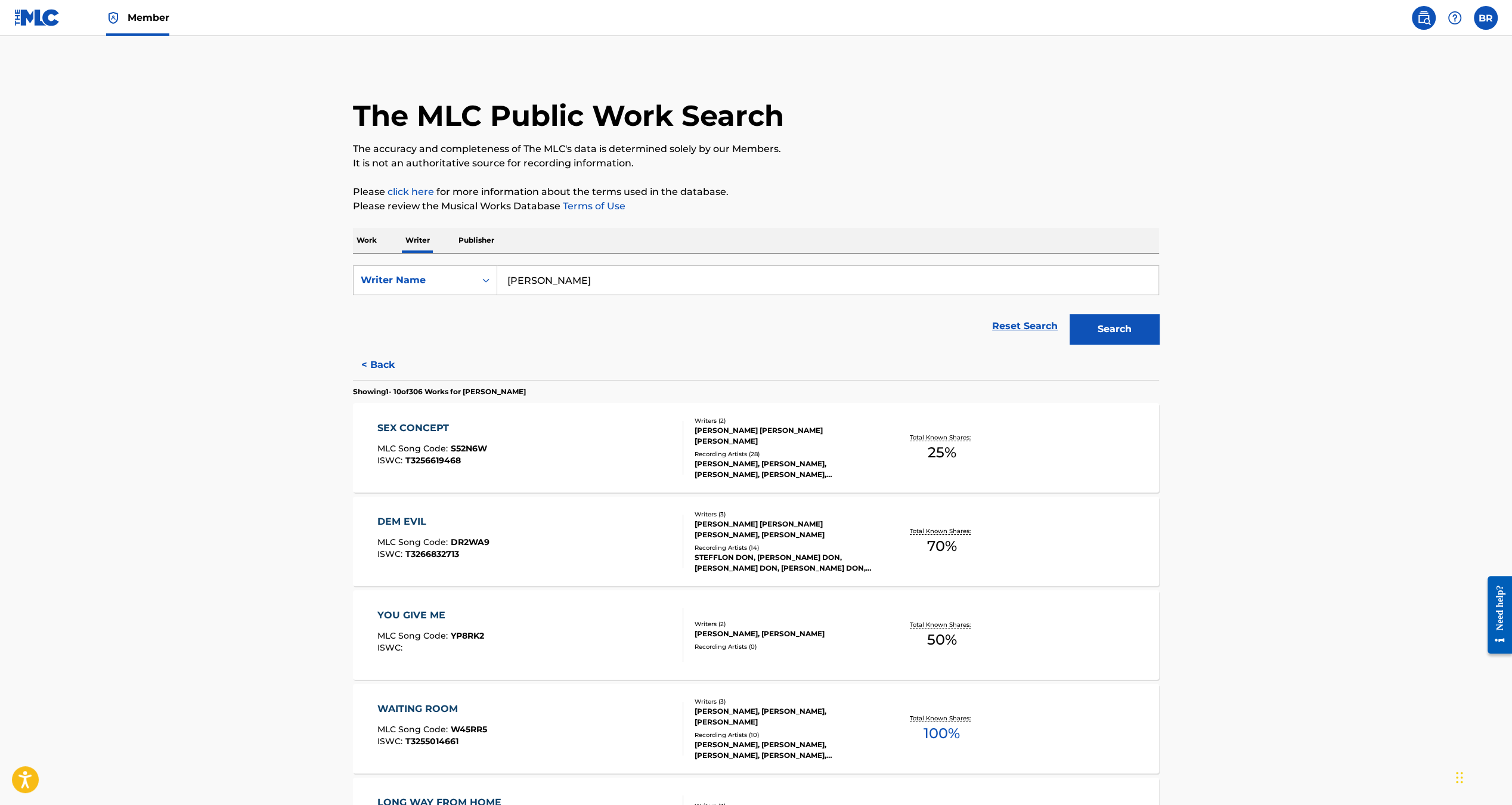
type input "[PERSON_NAME]"
click at [1070, 314] on button "Search" at bounding box center [1114, 329] width 90 height 30
